Goal: Find specific page/section: Find specific page/section

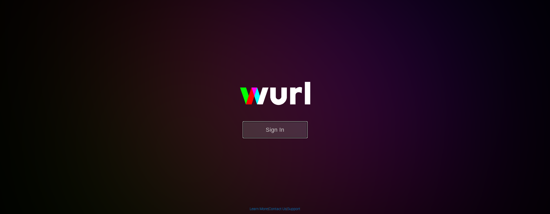
click at [269, 126] on button "Sign In" at bounding box center [275, 129] width 65 height 17
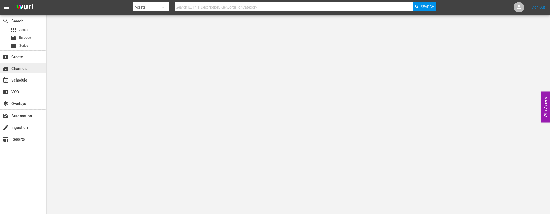
click at [19, 70] on div "subscriptions Channels" at bounding box center [14, 67] width 29 height 5
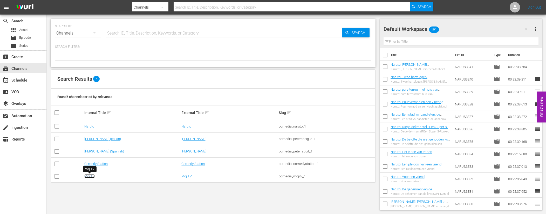
click at [93, 175] on link "MojiTV" at bounding box center [89, 176] width 10 height 4
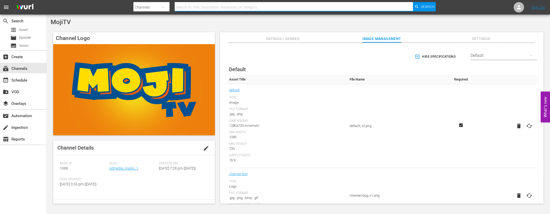
click at [215, 7] on input "text" at bounding box center [294, 7] width 239 height 12
type input "mojitv"
click at [419, 15] on div "MojiTV Channel Logo Channel Details edit Wurl ID: 1088 Slug: odmedia_mojitv_1 C…" at bounding box center [298, 113] width 503 height 196
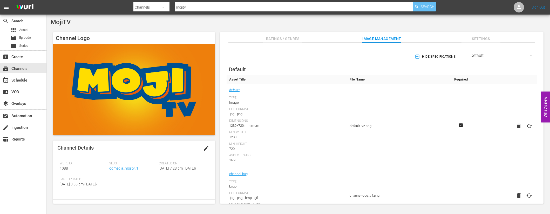
click at [422, 9] on span "Search" at bounding box center [428, 6] width 14 height 9
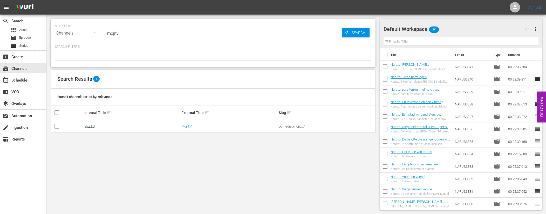
click at [92, 126] on link "MojiTV" at bounding box center [89, 126] width 10 height 4
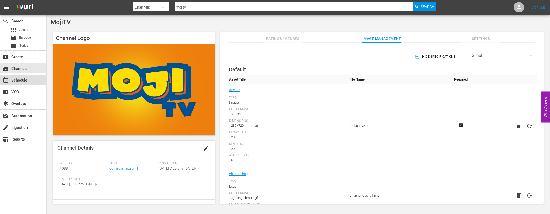
click at [21, 79] on div "event_available Schedule" at bounding box center [14, 79] width 29 height 5
